Goal: Information Seeking & Learning: Learn about a topic

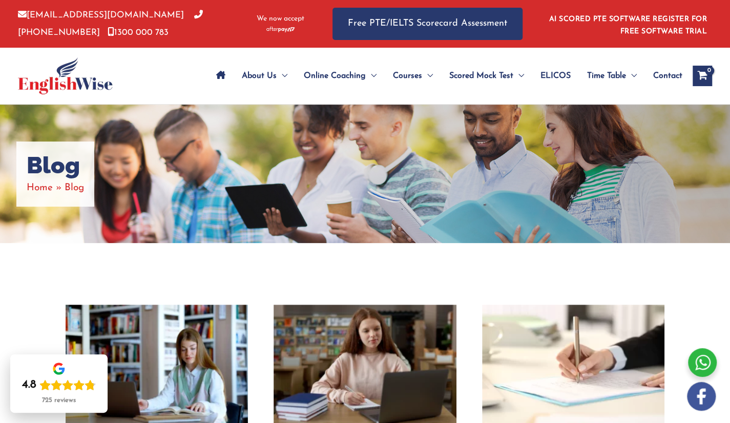
click at [464, 171] on div "Blog Home Blog" at bounding box center [365, 174] width 730 height 138
click at [471, 173] on div "Blog Home Blog" at bounding box center [365, 174] width 730 height 138
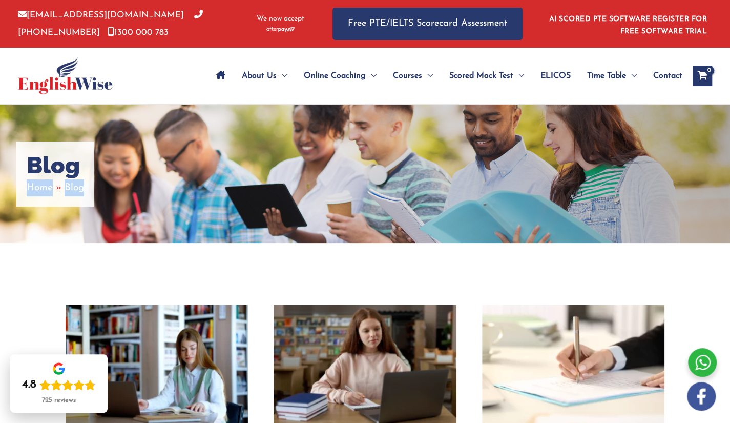
click at [471, 173] on div "Blog Home Blog" at bounding box center [365, 174] width 730 height 138
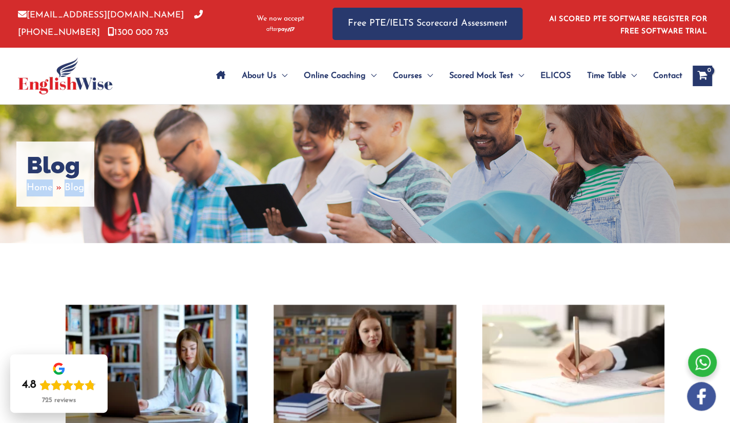
click at [471, 173] on div "Blog Home Blog" at bounding box center [365, 174] width 730 height 138
click at [481, 169] on div "Blog Home Blog" at bounding box center [365, 174] width 730 height 138
click at [482, 169] on div "Blog Home Blog" at bounding box center [365, 174] width 730 height 138
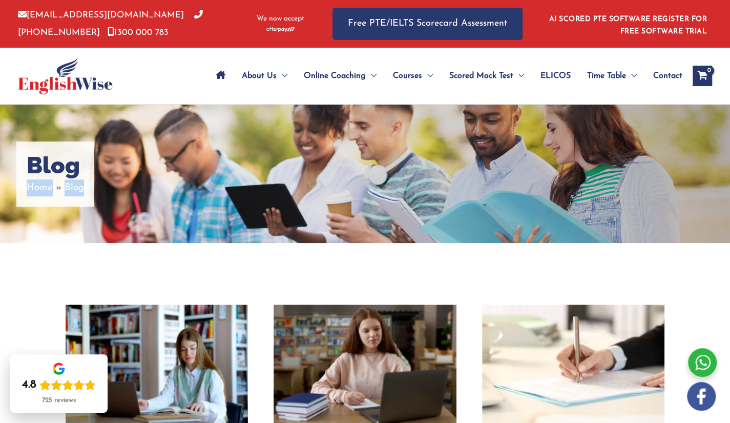
click at [482, 169] on div "Blog Home Blog" at bounding box center [365, 174] width 730 height 138
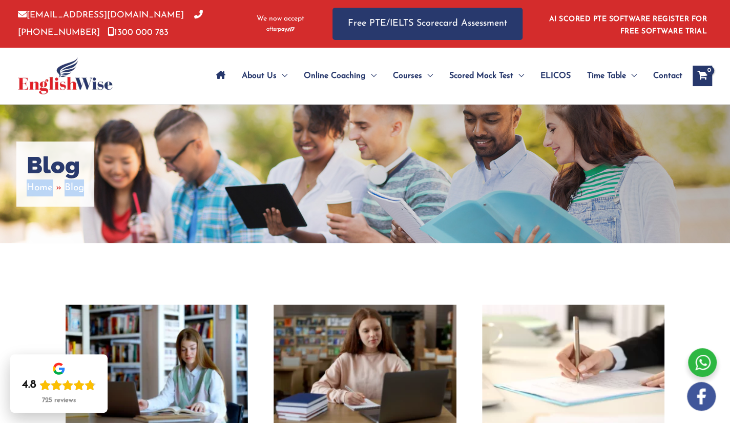
click at [482, 169] on div "Blog Home Blog" at bounding box center [365, 174] width 730 height 138
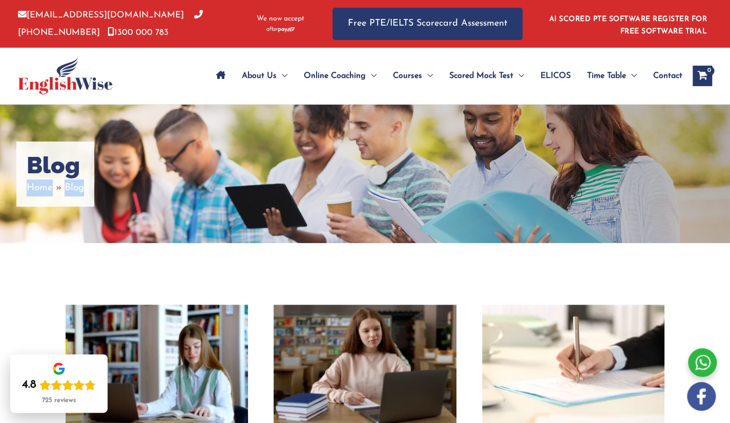
click at [150, 328] on img at bounding box center [156, 365] width 201 height 134
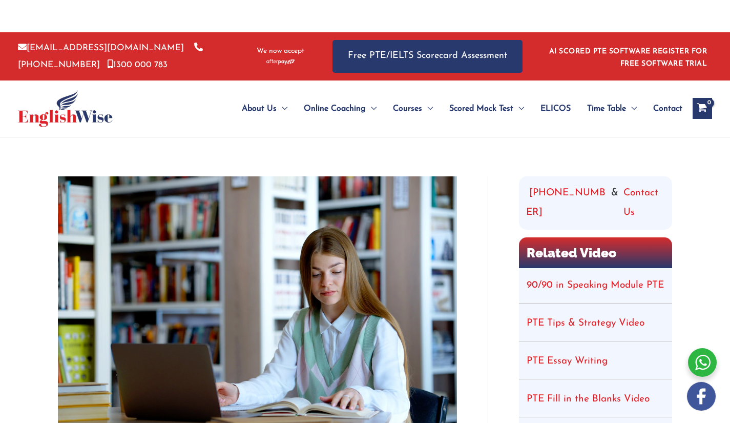
click at [345, 243] on img at bounding box center [257, 309] width 399 height 266
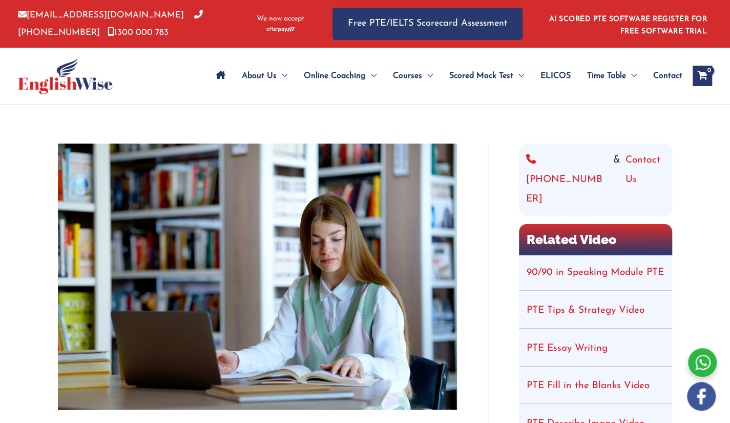
click at [345, 243] on img at bounding box center [257, 276] width 399 height 266
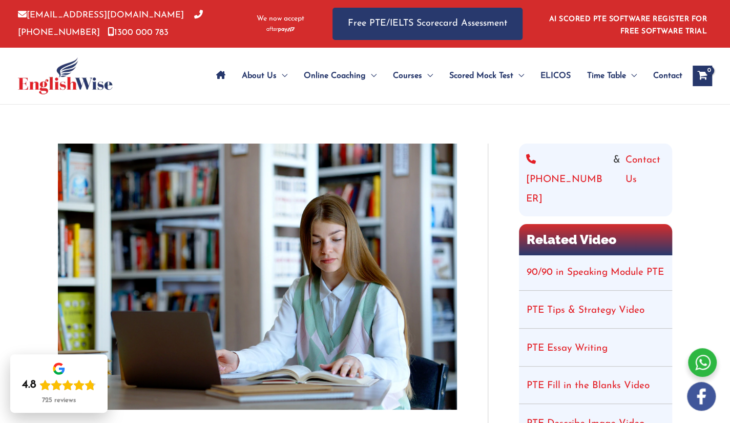
click at [172, 57] on div "About Us Menu Toggle Our Story Testimonials Online Coaching Menu Toggle Online …" at bounding box center [442, 76] width 542 height 56
click at [182, 73] on div "About Us Menu Toggle Our Story Testimonials Online Coaching Menu Toggle Online …" at bounding box center [442, 76] width 542 height 56
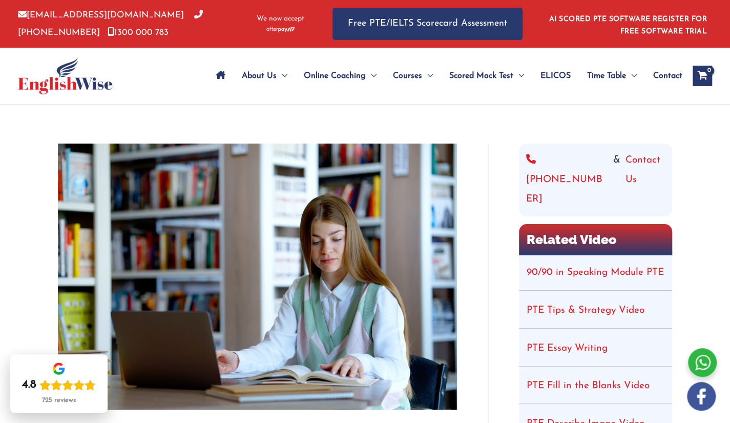
click at [182, 73] on div "About Us Menu Toggle Our Story Testimonials Online Coaching Menu Toggle Online …" at bounding box center [442, 76] width 542 height 56
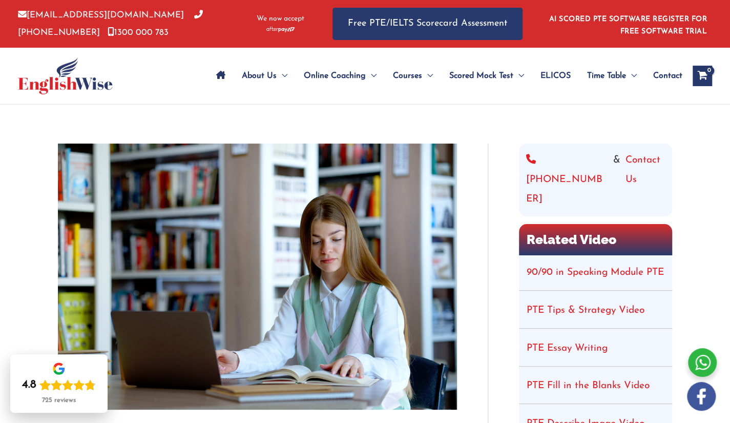
click at [182, 73] on div "About Us Menu Toggle Our Story Testimonials Online Coaching Menu Toggle Online …" at bounding box center [442, 76] width 542 height 56
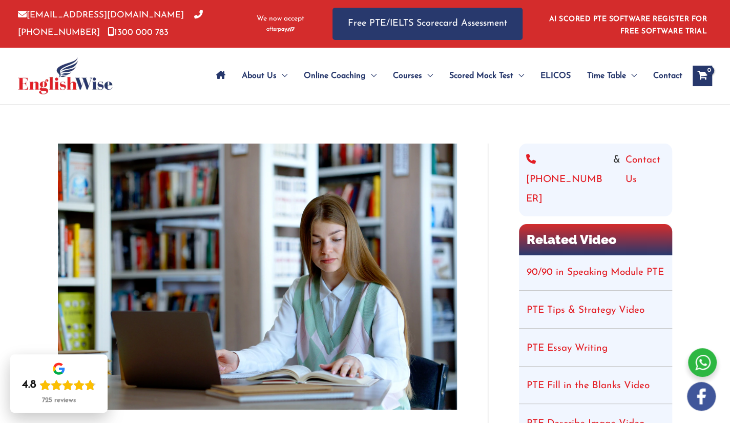
click at [182, 73] on div "About Us Menu Toggle Our Story Testimonials Online Coaching Menu Toggle Online …" at bounding box center [442, 76] width 542 height 56
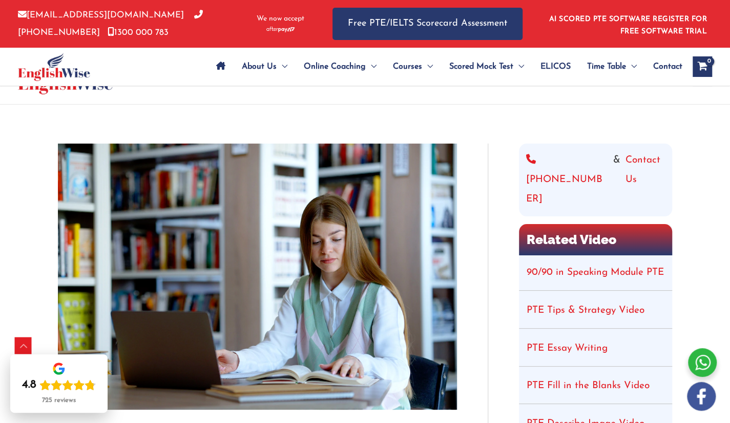
scroll to position [740, 0]
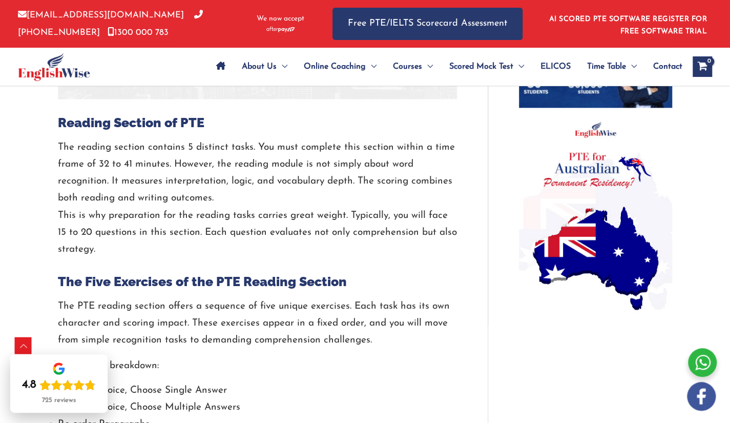
click at [171, 58] on div "About Us Menu Toggle Our Story Testimonials Online Coaching Menu Toggle Online …" at bounding box center [435, 67] width 553 height 38
click at [171, 59] on div "About Us Menu Toggle Our Story Testimonials Online Coaching Menu Toggle Online …" at bounding box center [435, 67] width 553 height 38
click at [172, 59] on div "About Us Menu Toggle Our Story Testimonials Online Coaching Menu Toggle Online …" at bounding box center [435, 67] width 553 height 38
click at [174, 59] on div "About Us Menu Toggle Our Story Testimonials Online Coaching Menu Toggle Online …" at bounding box center [435, 67] width 553 height 38
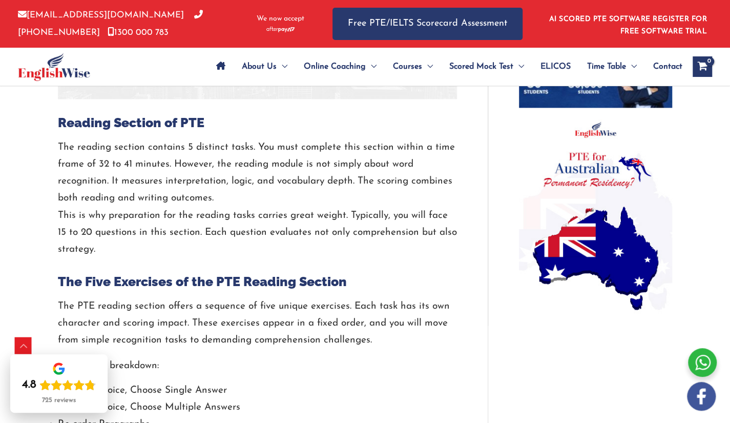
click at [174, 59] on div "About Us Menu Toggle Our Story Testimonials Online Coaching Menu Toggle Online …" at bounding box center [435, 67] width 553 height 38
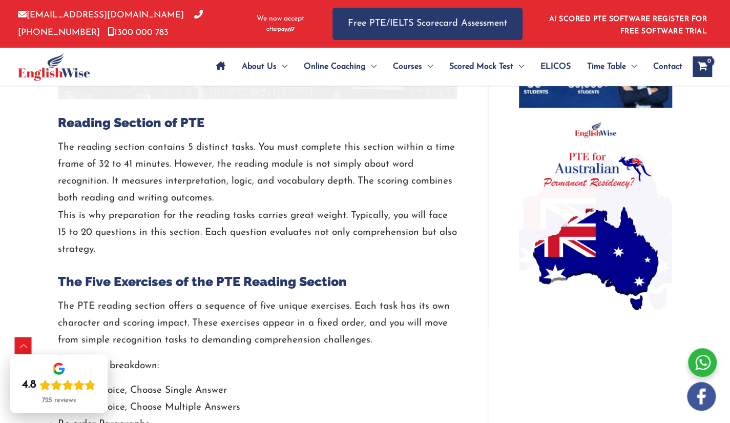
click at [174, 59] on div "About Us Menu Toggle Our Story Testimonials Online Coaching Menu Toggle Online …" at bounding box center [435, 67] width 553 height 38
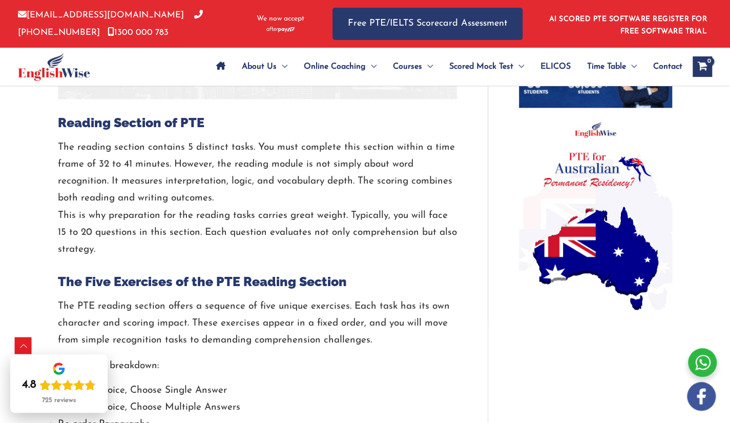
click at [174, 59] on div "About Us Menu Toggle Our Story Testimonials Online Coaching Menu Toggle Online …" at bounding box center [435, 67] width 553 height 38
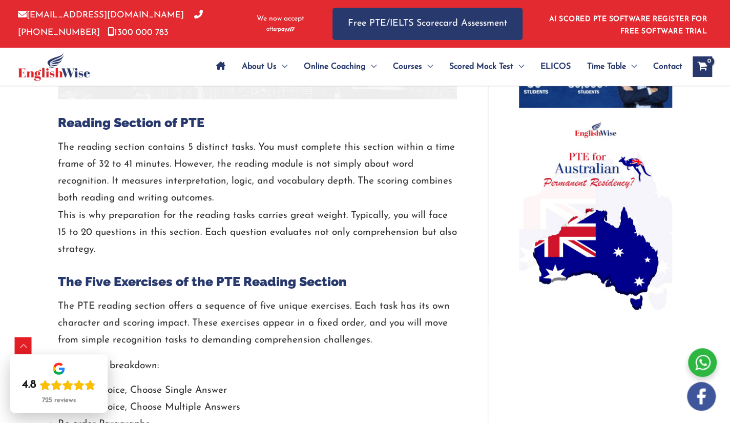
click at [174, 59] on div "About Us Menu Toggle Our Story Testimonials Online Coaching Menu Toggle Online …" at bounding box center [435, 67] width 553 height 38
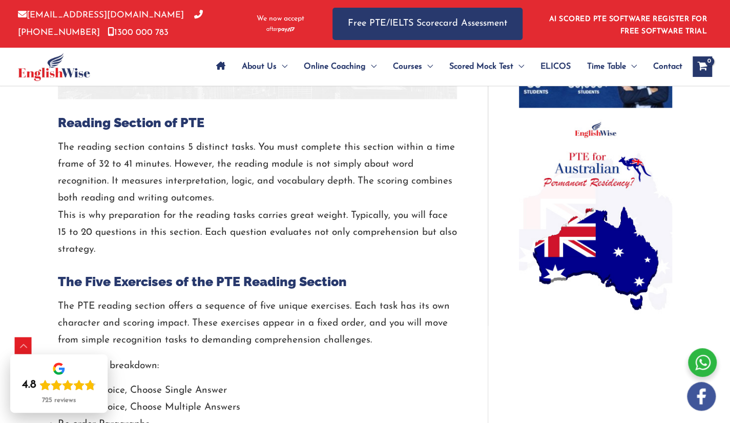
click at [174, 59] on div "About Us Menu Toggle Our Story Testimonials Online Coaching Menu Toggle Online …" at bounding box center [435, 67] width 553 height 38
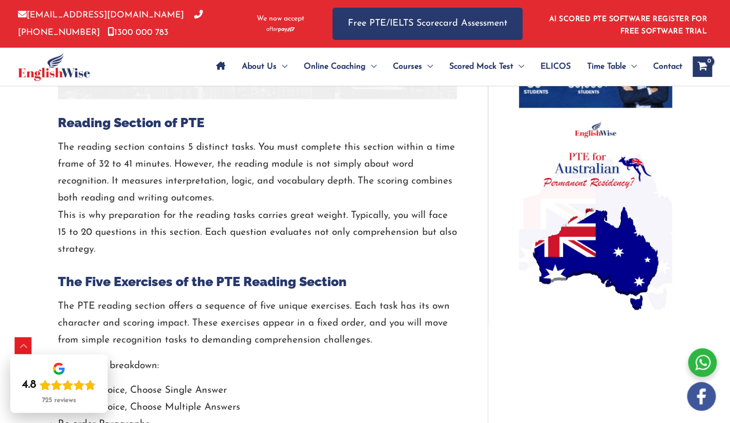
click at [174, 59] on div "About Us Menu Toggle Our Story Testimonials Online Coaching Menu Toggle Online …" at bounding box center [435, 67] width 553 height 38
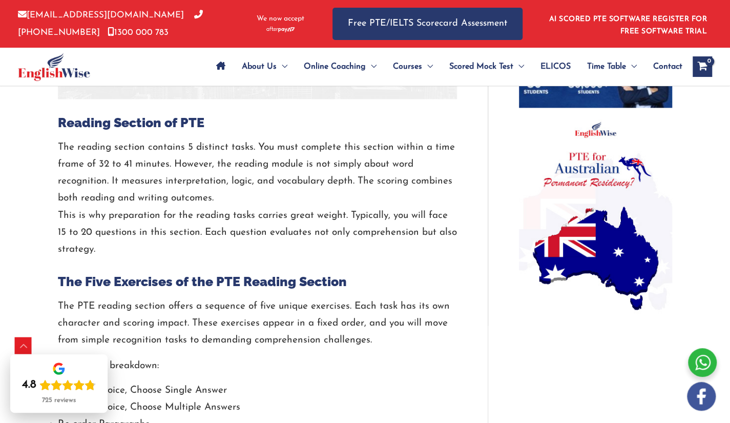
click at [174, 59] on div "About Us Menu Toggle Our Story Testimonials Online Coaching Menu Toggle Online …" at bounding box center [435, 67] width 553 height 38
click at [175, 60] on div "About Us Menu Toggle Our Story Testimonials Online Coaching Menu Toggle Online …" at bounding box center [435, 67] width 553 height 38
